Goal: Task Accomplishment & Management: Complete application form

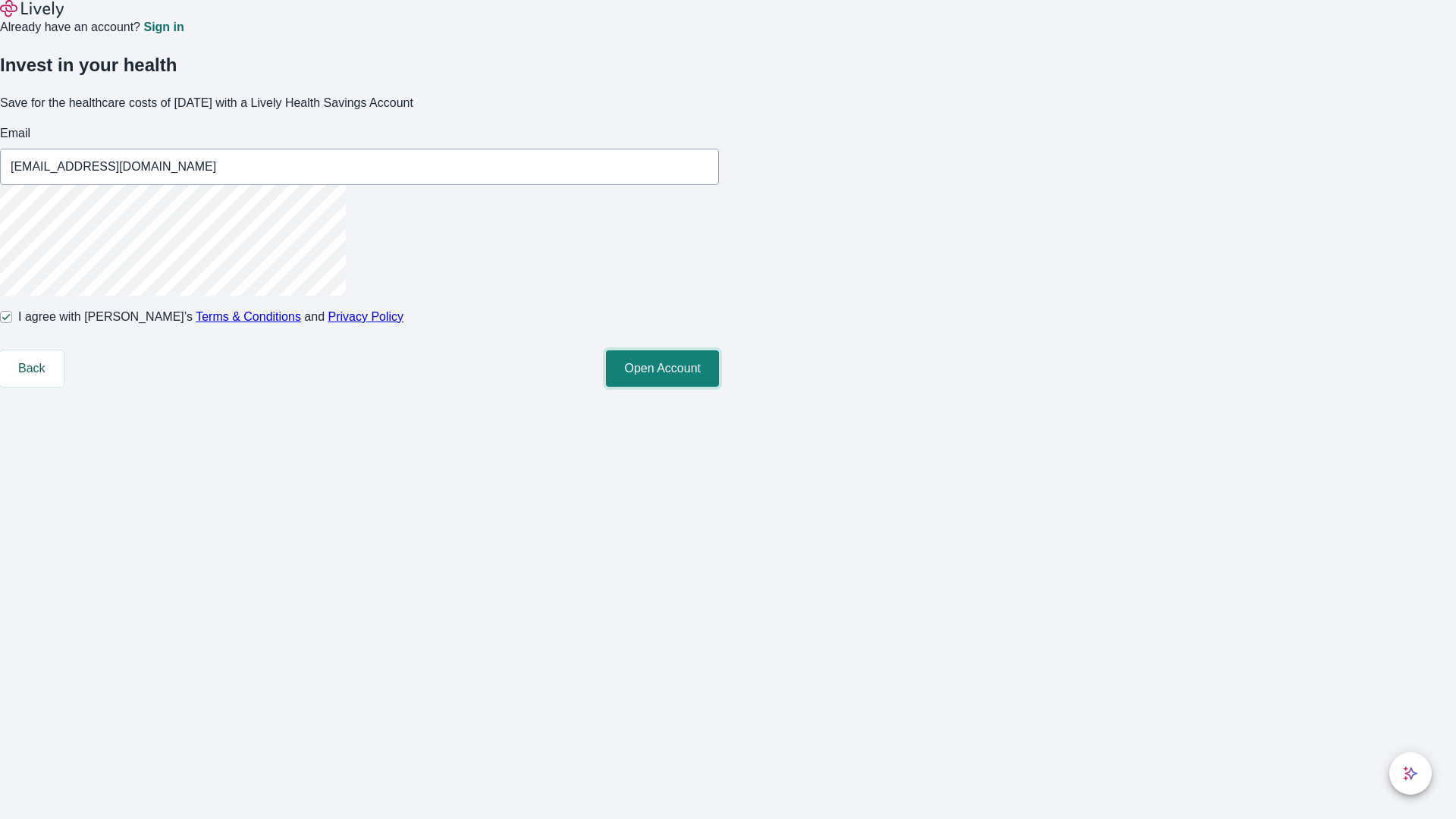
click at [719, 387] on button "Open Account" at bounding box center [662, 369] width 113 height 36
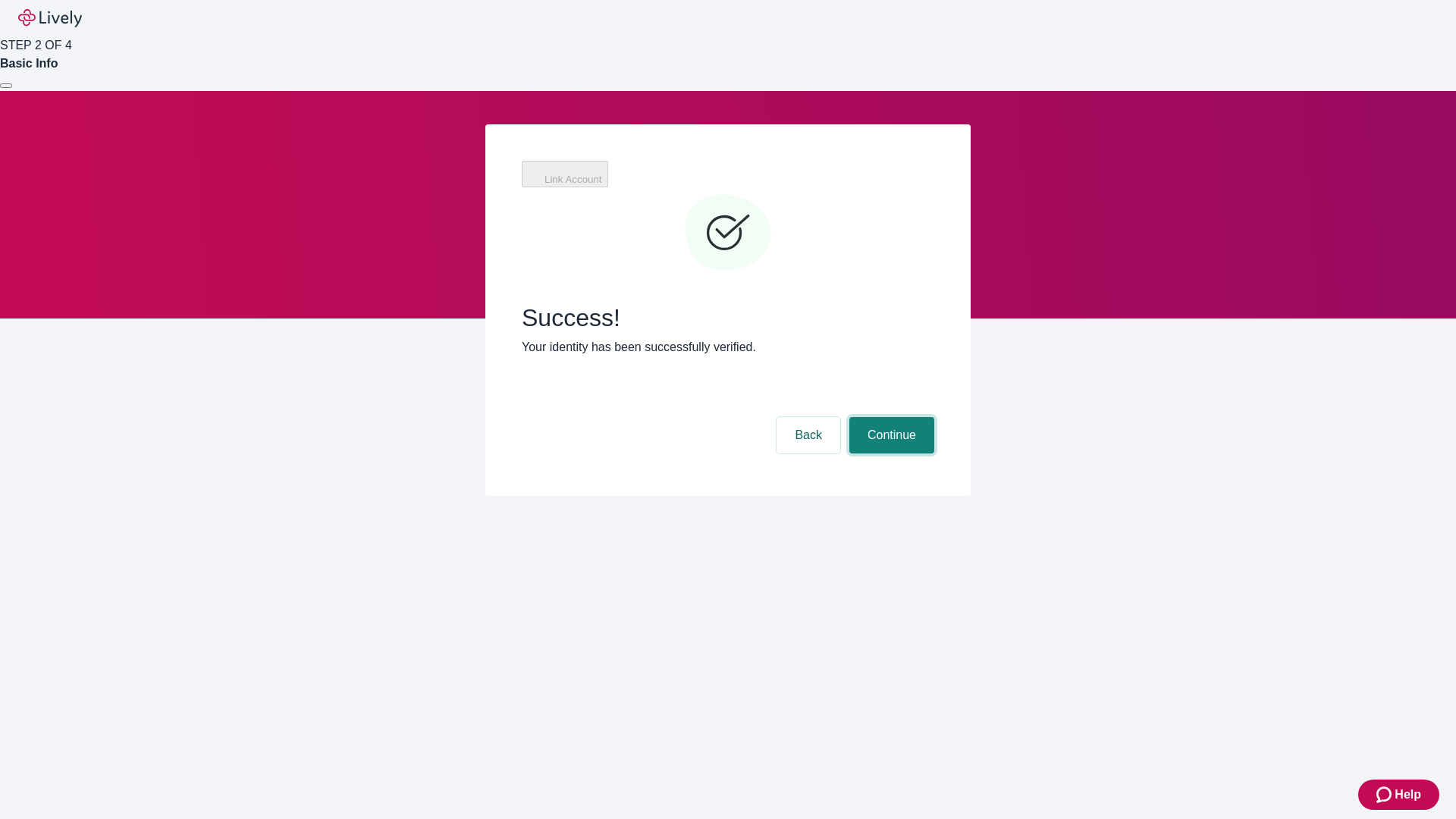
click at [890, 417] on button "Continue" at bounding box center [891, 435] width 85 height 36
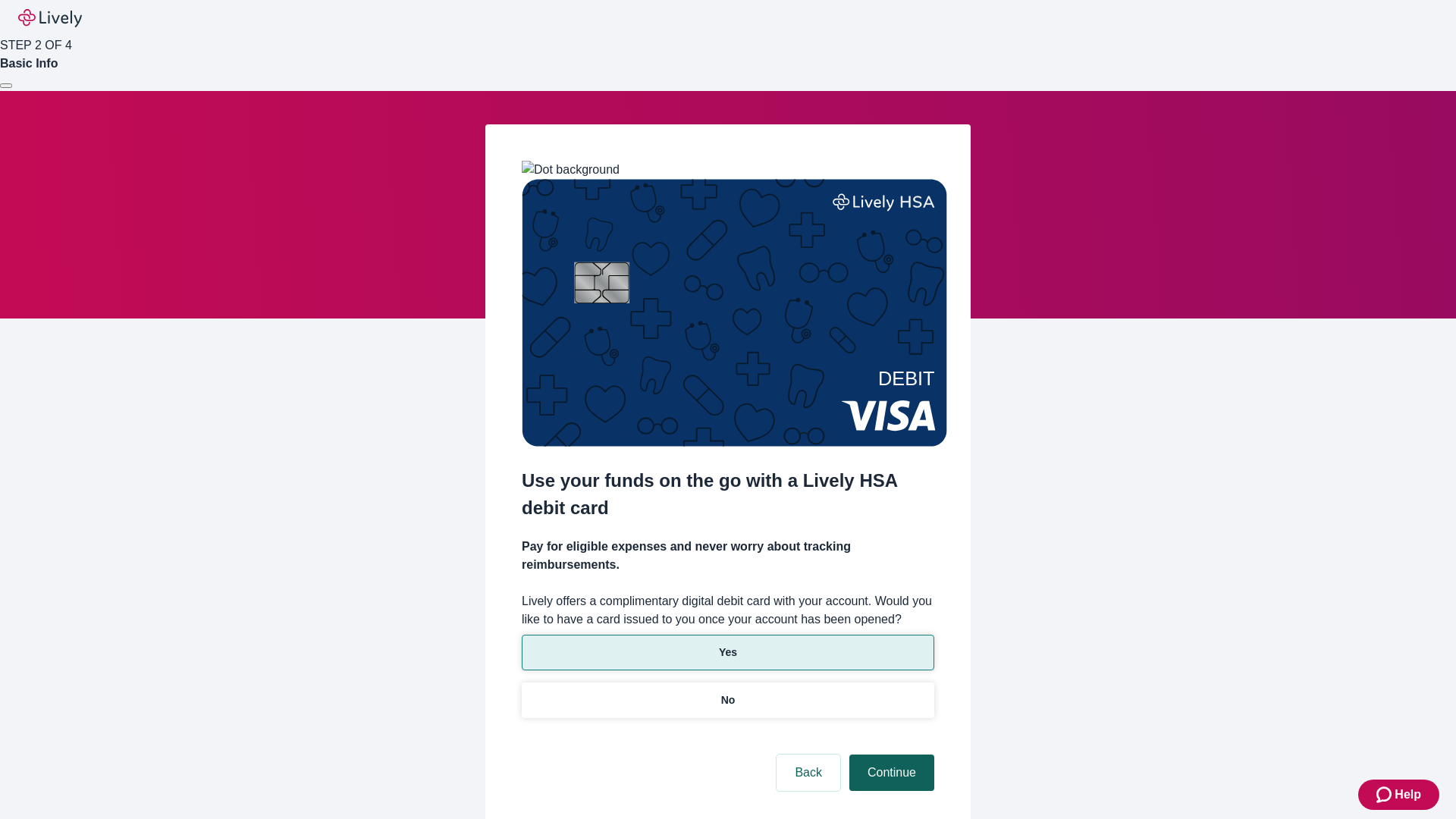
click at [727, 645] on p "Yes" at bounding box center [728, 653] width 18 height 16
click at [890, 755] on button "Continue" at bounding box center [891, 773] width 85 height 36
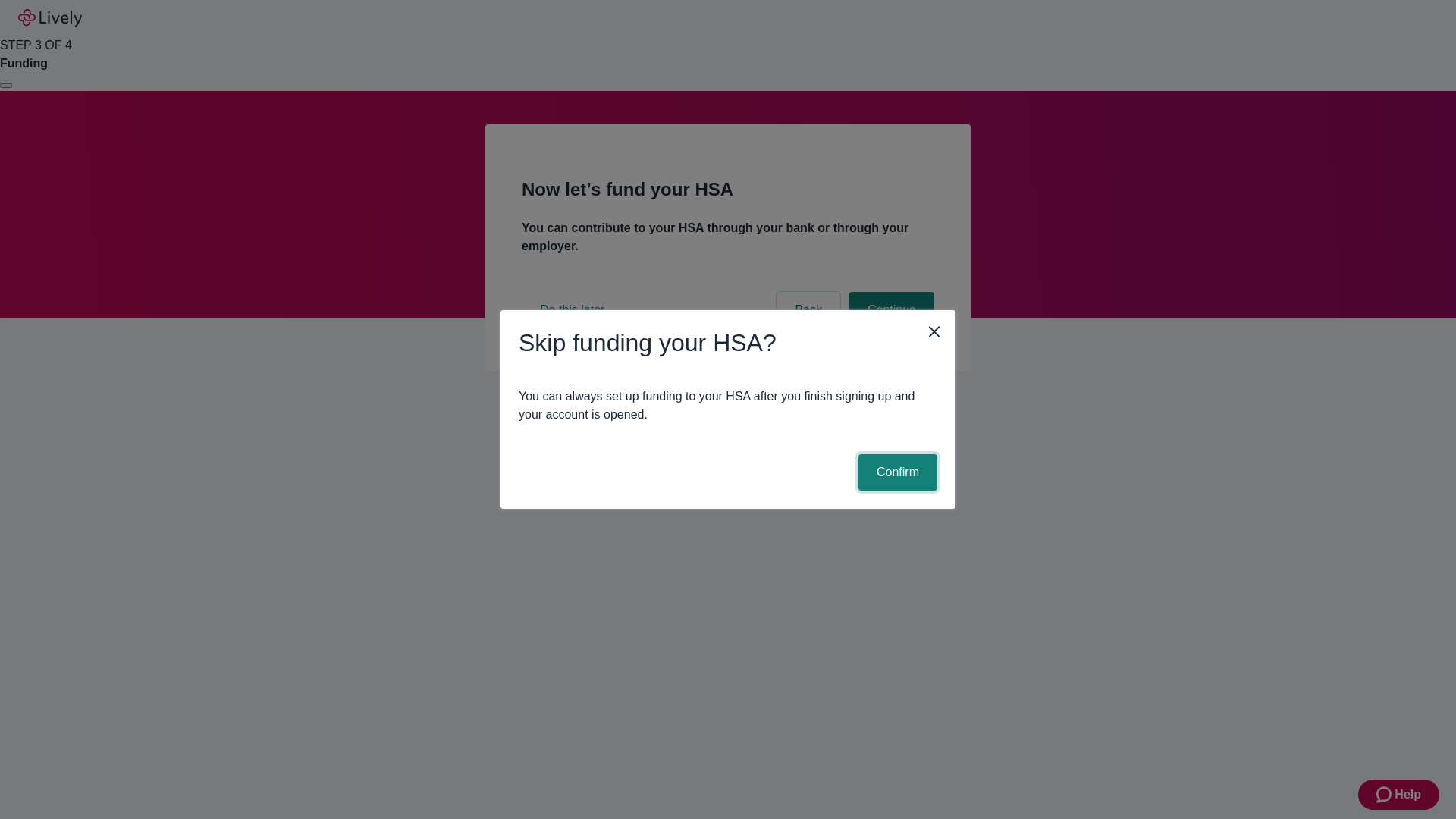
click at [895, 473] on button "Confirm" at bounding box center [898, 473] width 79 height 36
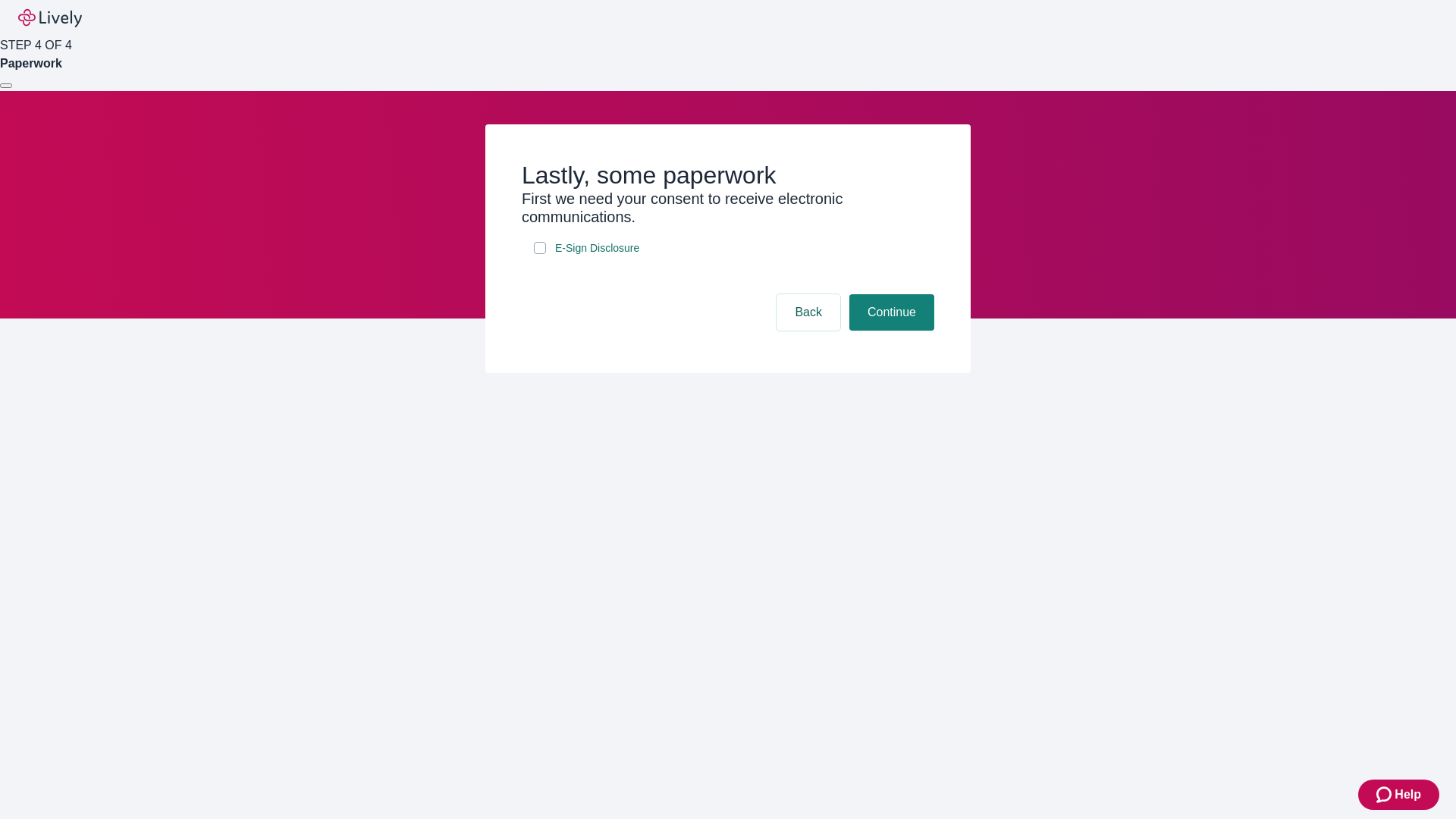
click at [540, 254] on input "E-Sign Disclosure" at bounding box center [539, 247] width 12 height 12
checkbox input "true"
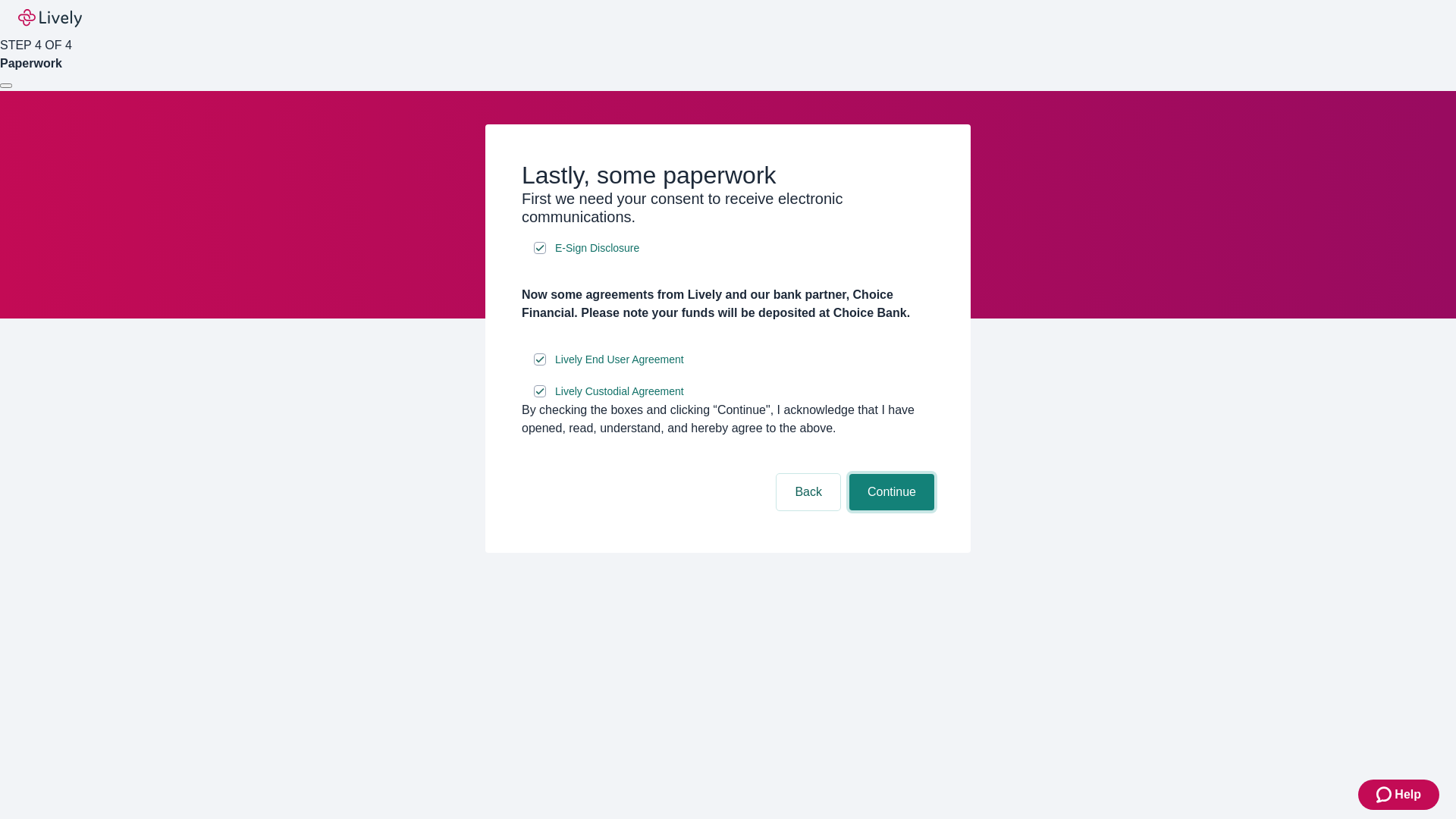
click at [890, 511] on button "Continue" at bounding box center [891, 492] width 85 height 36
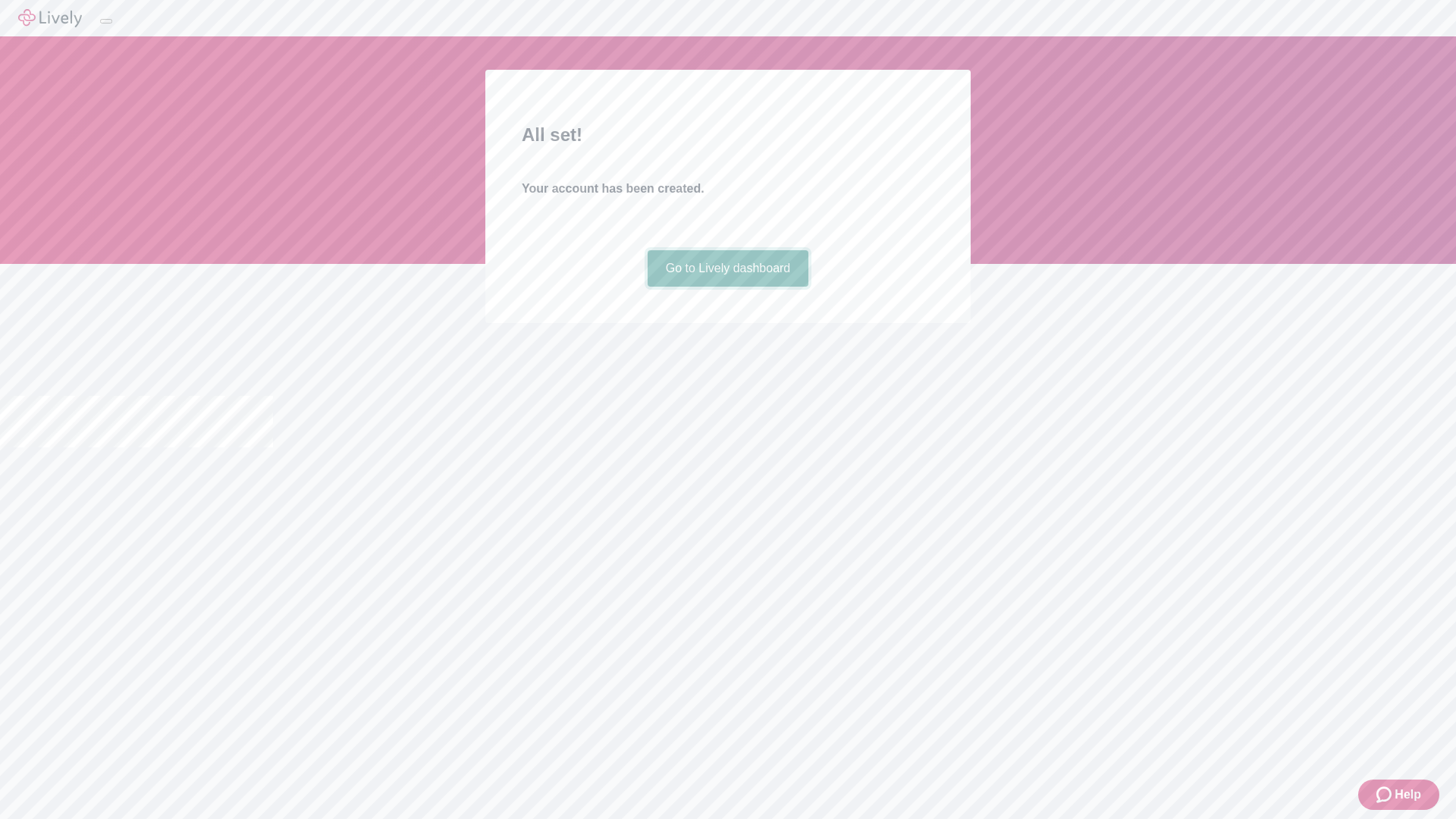
click at [727, 287] on link "Go to Lively dashboard" at bounding box center [729, 269] width 162 height 36
